Goal: Task Accomplishment & Management: Complete application form

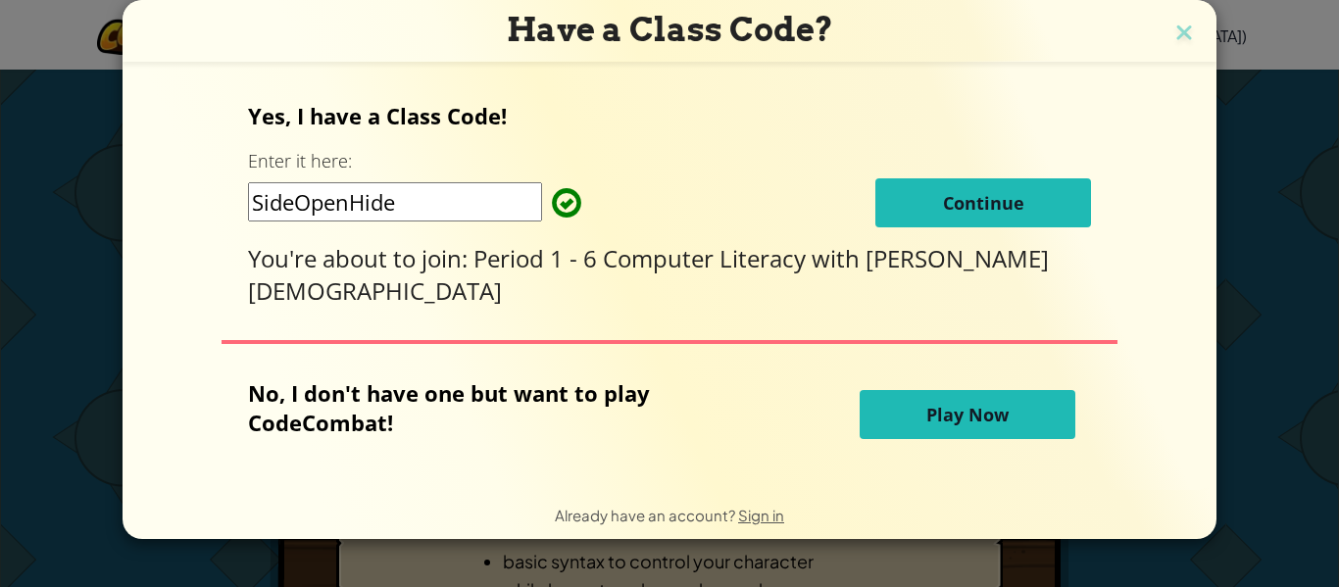
click at [953, 198] on button "Continue" at bounding box center [983, 202] width 216 height 49
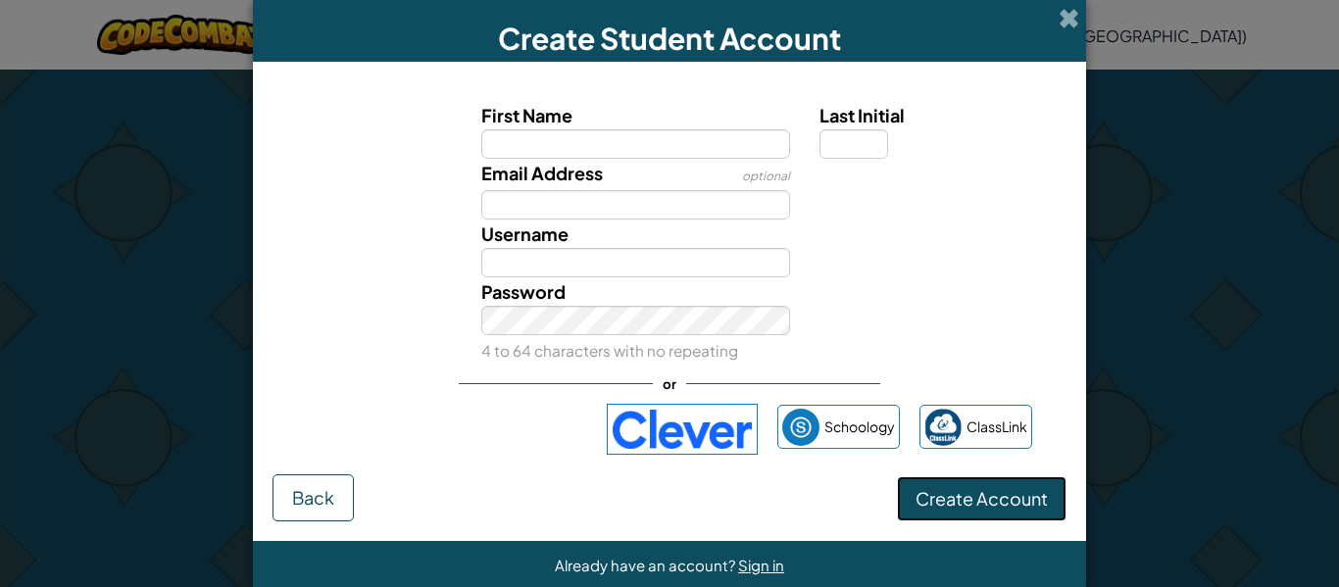
click at [925, 503] on span "Create Account" at bounding box center [981, 498] width 132 height 23
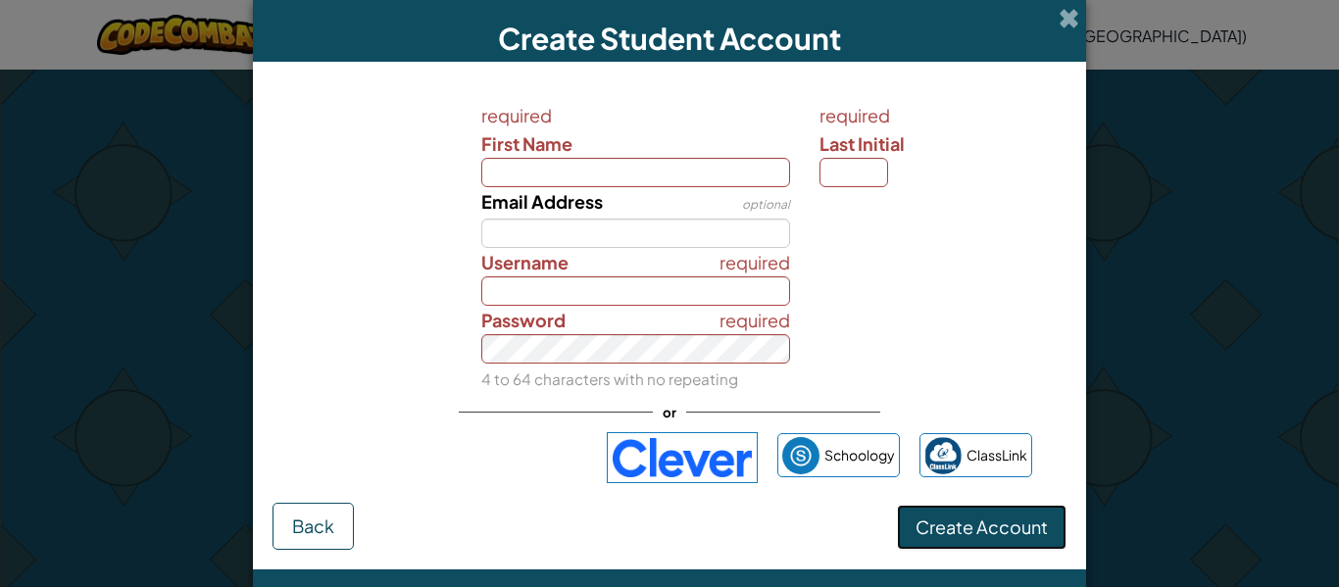
click at [943, 549] on button "Create Account" at bounding box center [982, 527] width 170 height 45
click at [1058, 21] on span at bounding box center [1068, 18] width 21 height 21
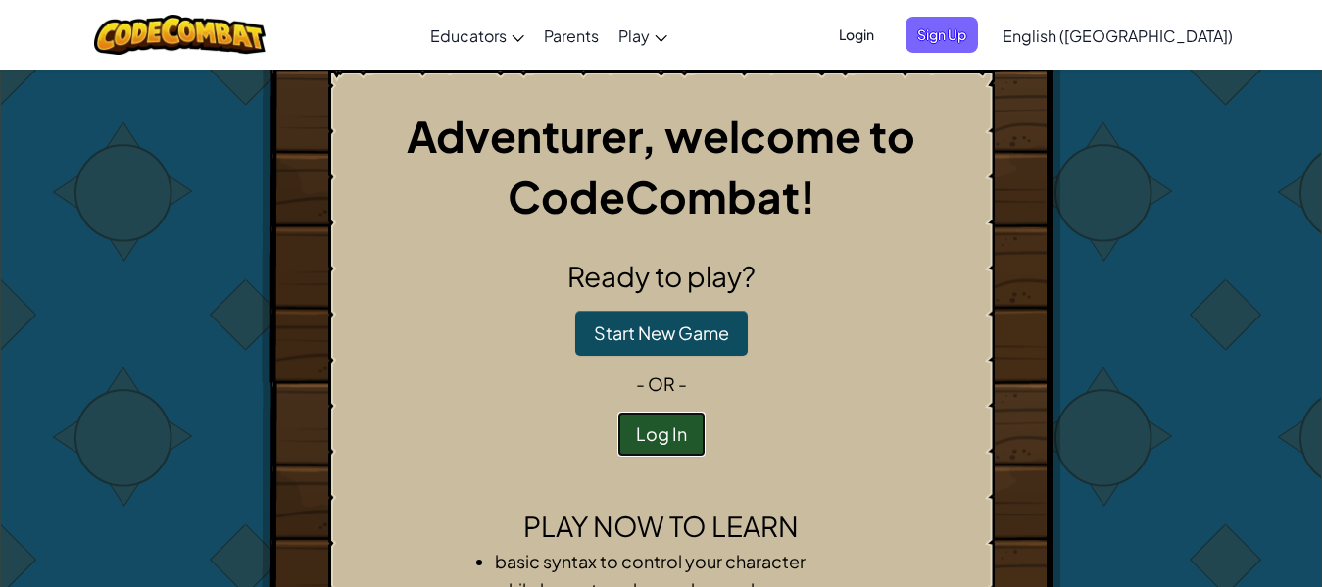
click at [651, 419] on button "Log In" at bounding box center [661, 434] width 88 height 45
